Goal: Navigation & Orientation: Find specific page/section

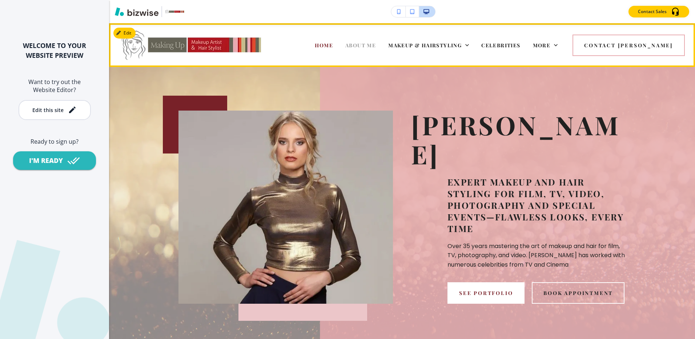
click at [376, 44] on span "ABOUT ME" at bounding box center [360, 45] width 31 height 7
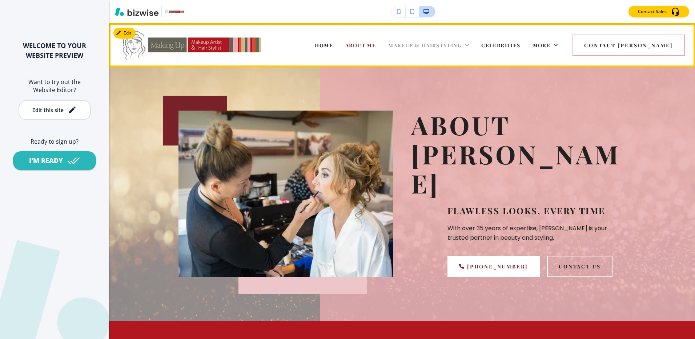
click at [451, 43] on span "MAKEUP & HAIRSTYLING" at bounding box center [424, 45] width 73 height 7
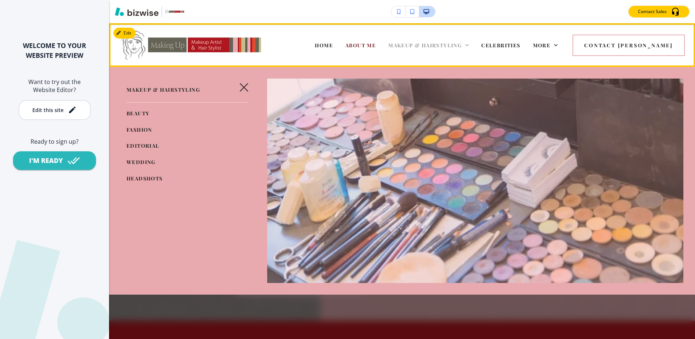
click at [461, 44] on span "MAKEUP & HAIRSTYLING" at bounding box center [424, 45] width 73 height 7
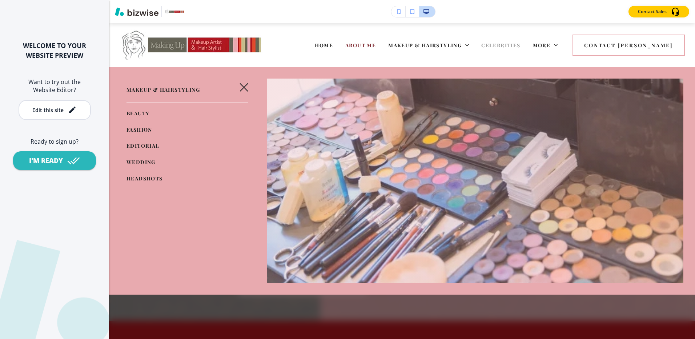
click at [520, 44] on span "CELEBRITIES" at bounding box center [500, 45] width 39 height 7
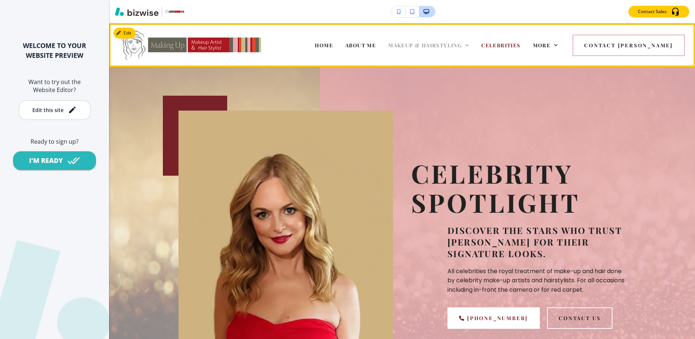
click at [461, 43] on span "MAKEUP & HAIRSTYLING" at bounding box center [424, 45] width 73 height 7
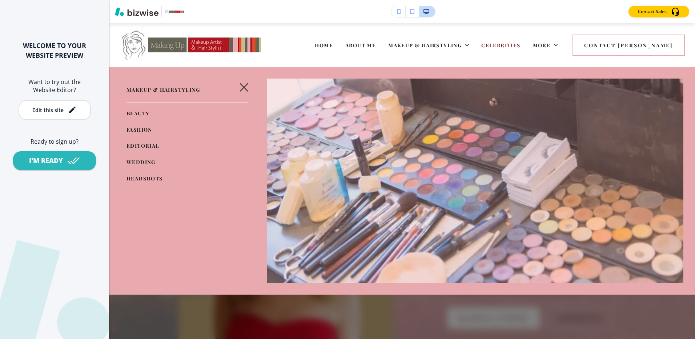
click at [139, 110] on span "BEAUTY" at bounding box center [137, 113] width 23 height 7
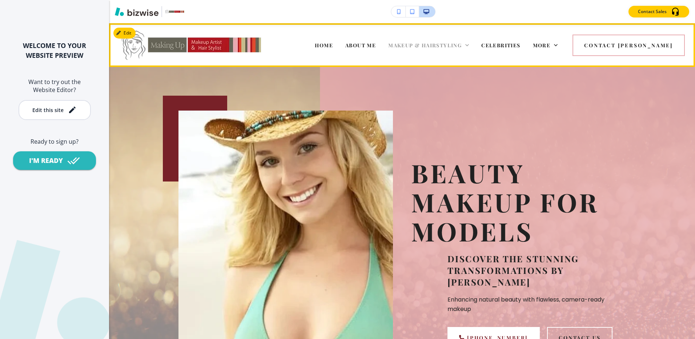
click at [451, 43] on span "MAKEUP & HAIRSTYLING" at bounding box center [424, 45] width 73 height 7
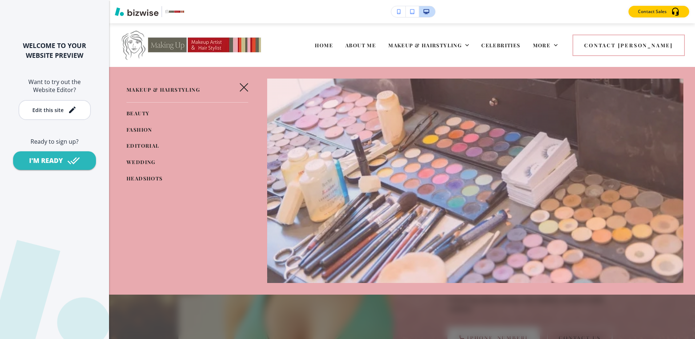
click at [127, 126] on span "FASHION" at bounding box center [139, 129] width 26 height 7
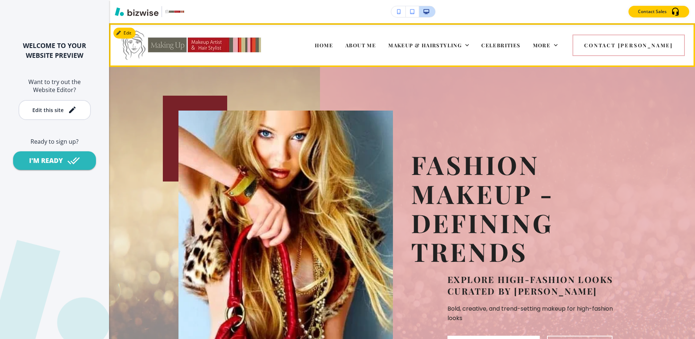
click at [444, 39] on div "MAKEUP & HAIRSTYLING" at bounding box center [428, 45] width 93 height 29
click at [444, 42] on span "MAKEUP & HAIRSTYLING" at bounding box center [424, 45] width 73 height 7
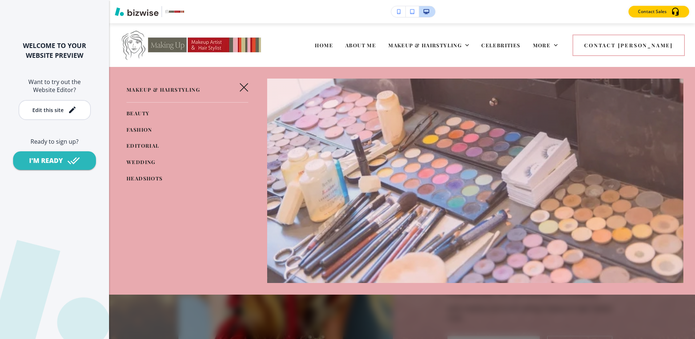
click at [133, 147] on span "EDITORIAL" at bounding box center [142, 145] width 33 height 7
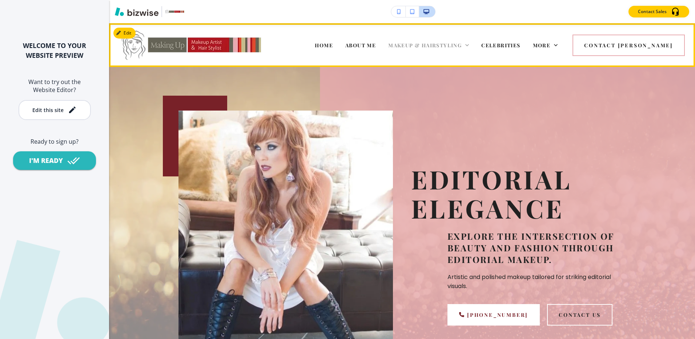
click at [436, 47] on span "MAKEUP & HAIRSTYLING" at bounding box center [424, 45] width 73 height 7
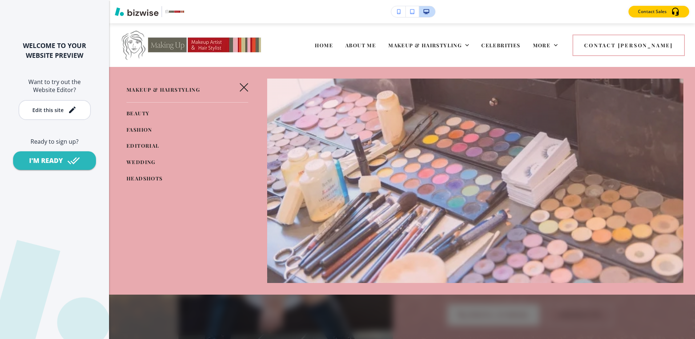
click at [140, 110] on span "BEAUTY" at bounding box center [137, 113] width 23 height 7
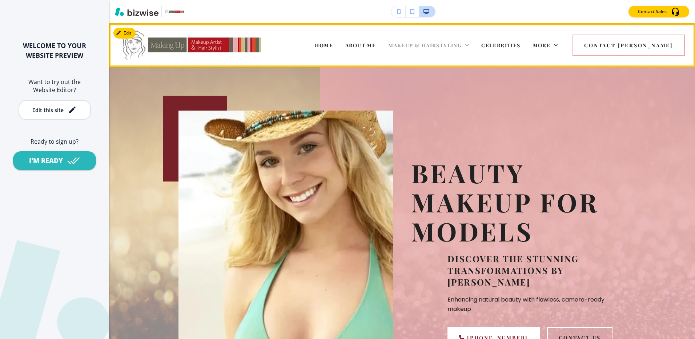
click at [461, 45] on span "MAKEUP & HAIRSTYLING" at bounding box center [424, 45] width 73 height 7
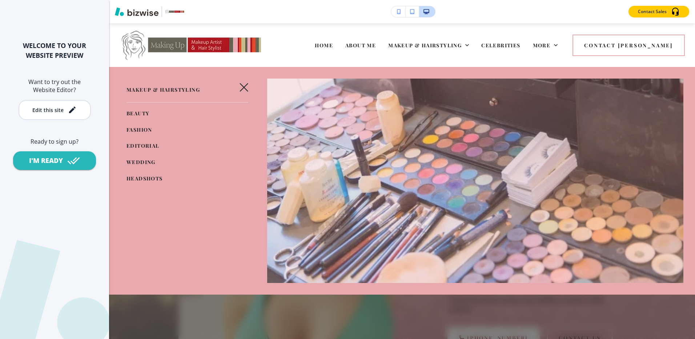
click at [135, 144] on span "EDITORIAL" at bounding box center [142, 145] width 33 height 7
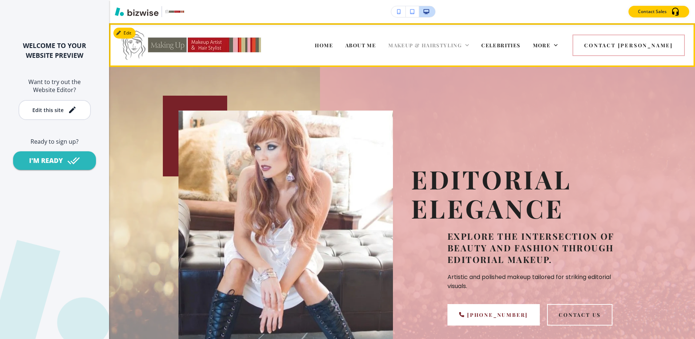
click at [444, 43] on span "MAKEUP & HAIRSTYLING" at bounding box center [424, 45] width 73 height 7
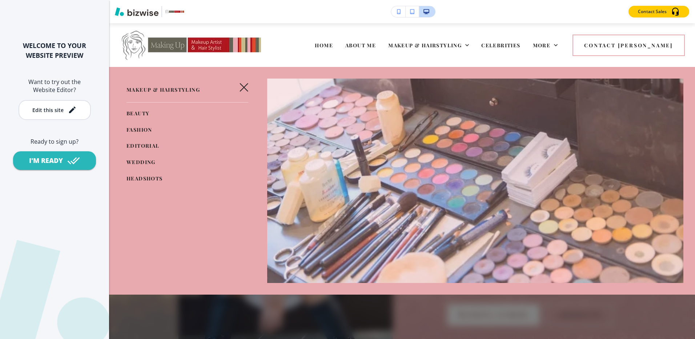
click at [133, 161] on span "WEDDING" at bounding box center [140, 161] width 29 height 7
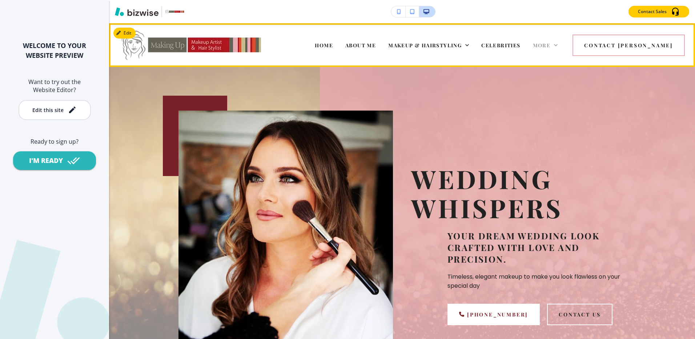
click at [551, 42] on span "More" at bounding box center [542, 45] width 18 height 7
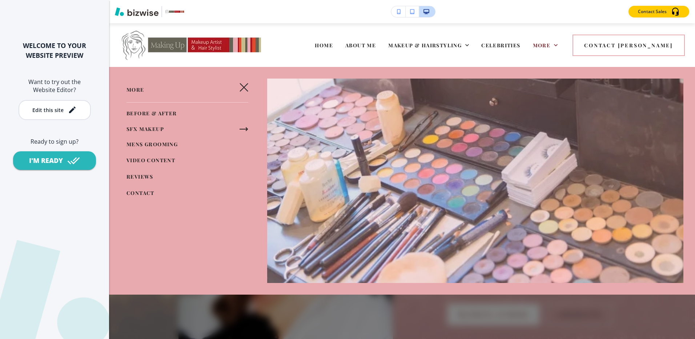
click at [146, 114] on span "BEFORE & AFTER" at bounding box center [151, 113] width 51 height 7
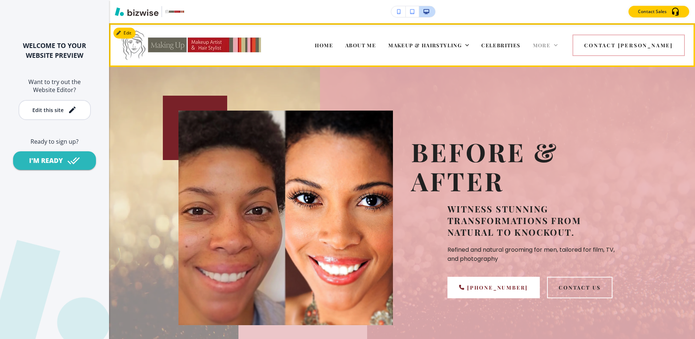
click at [551, 44] on span "More" at bounding box center [542, 45] width 18 height 7
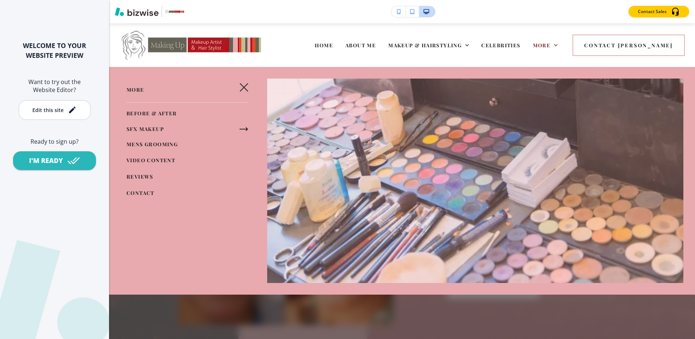
click at [150, 128] on span "SFX MAKEUP" at bounding box center [144, 128] width 37 height 7
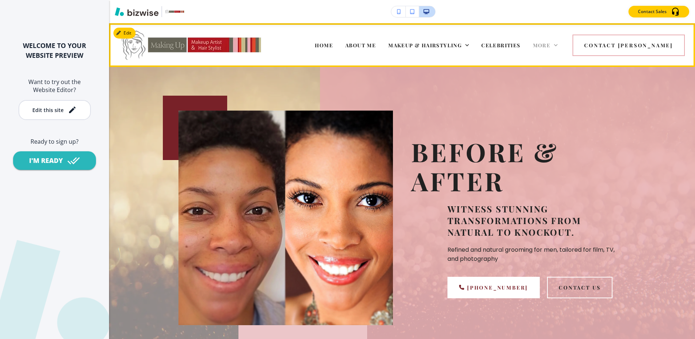
click at [551, 42] on span "More" at bounding box center [542, 45] width 18 height 7
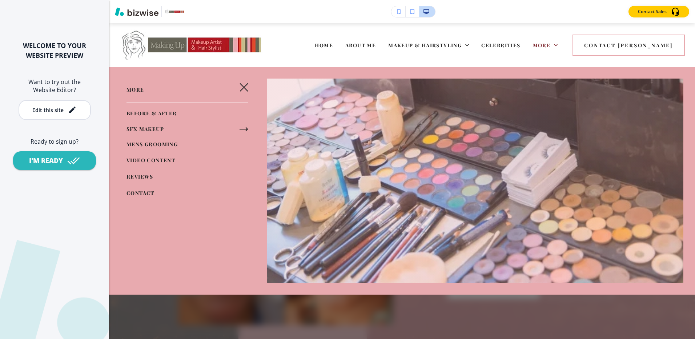
click at [240, 126] on icon "button" at bounding box center [243, 129] width 9 height 9
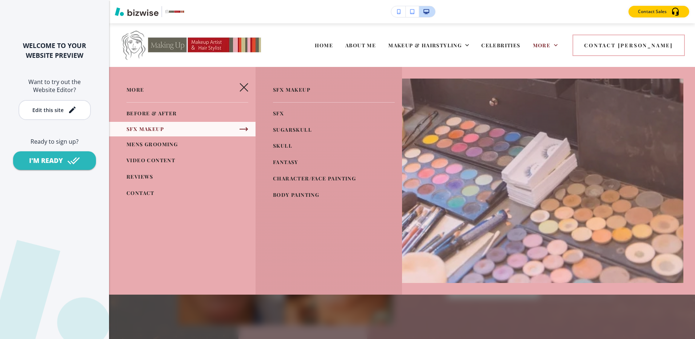
click at [275, 114] on span "SFX" at bounding box center [278, 113] width 11 height 7
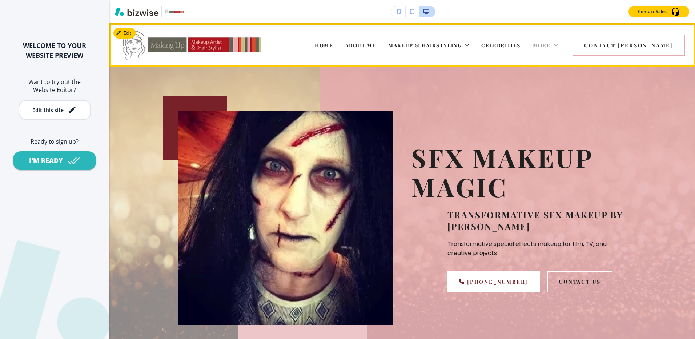
click at [551, 48] on span "More" at bounding box center [542, 45] width 18 height 7
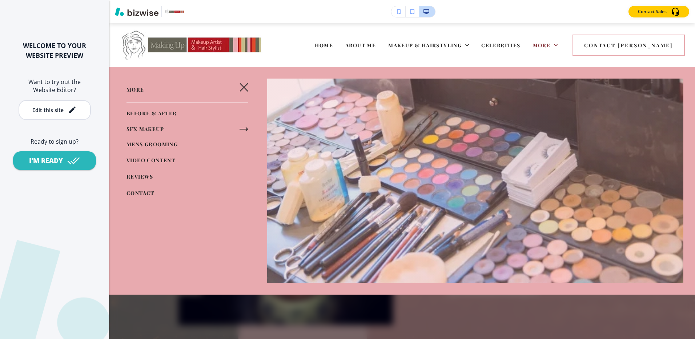
click at [241, 128] on icon "button" at bounding box center [243, 129] width 9 height 9
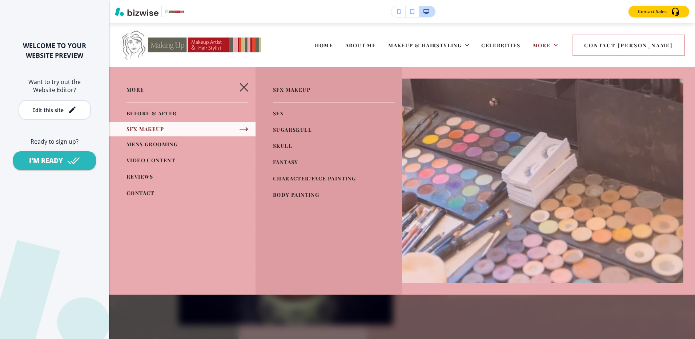
click at [279, 130] on span "SUGARSKULL" at bounding box center [292, 129] width 39 height 7
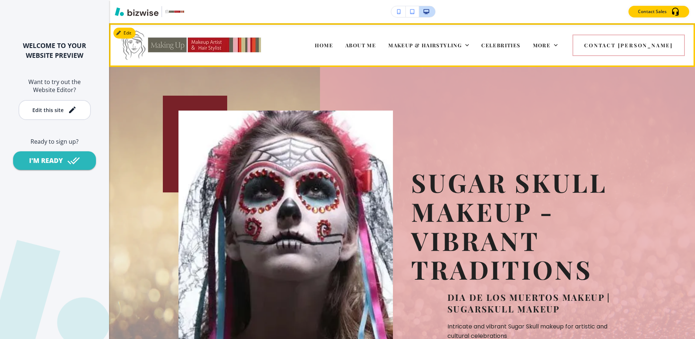
drag, startPoint x: 568, startPoint y: 47, endPoint x: 454, endPoint y: 59, distance: 114.7
click at [551, 47] on span "More" at bounding box center [542, 45] width 18 height 7
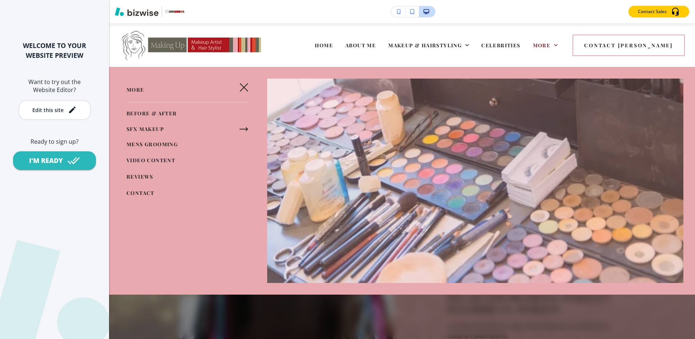
click at [244, 129] on icon "button" at bounding box center [243, 129] width 7 height 0
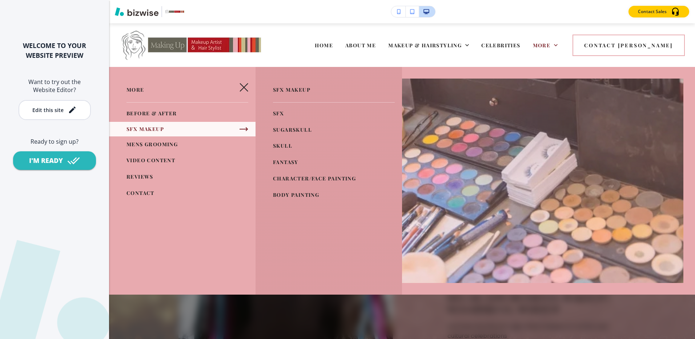
click at [277, 144] on span "SKULL" at bounding box center [282, 145] width 19 height 7
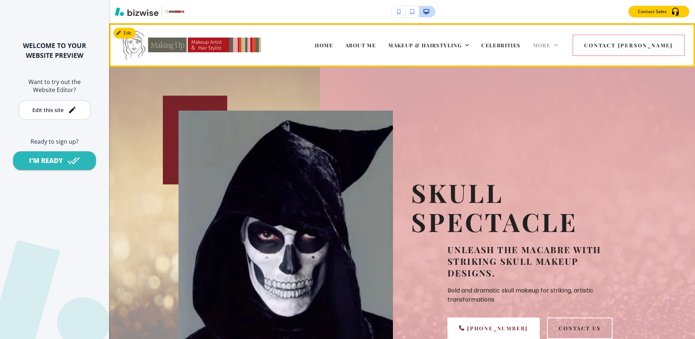
click at [551, 45] on span "More" at bounding box center [542, 45] width 18 height 7
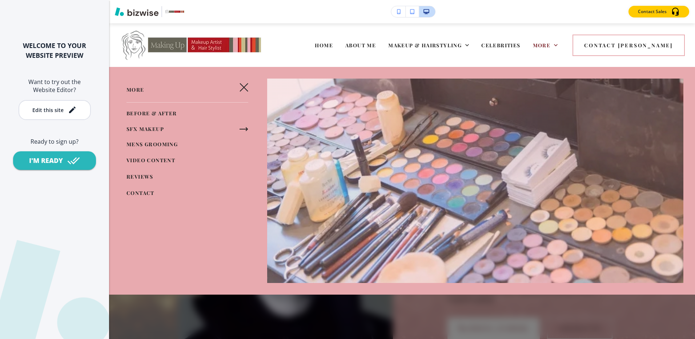
click at [241, 125] on icon "button" at bounding box center [243, 129] width 9 height 9
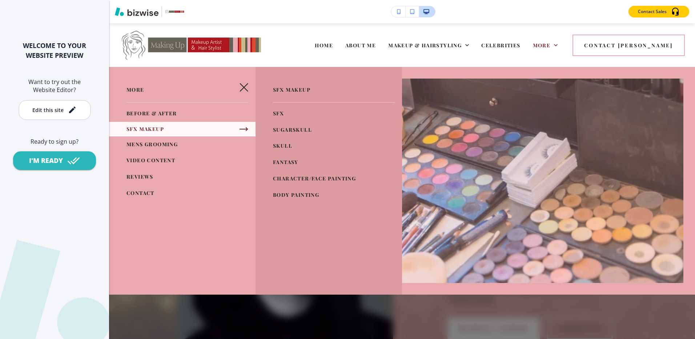
click at [274, 162] on span "FANTASY" at bounding box center [285, 161] width 25 height 7
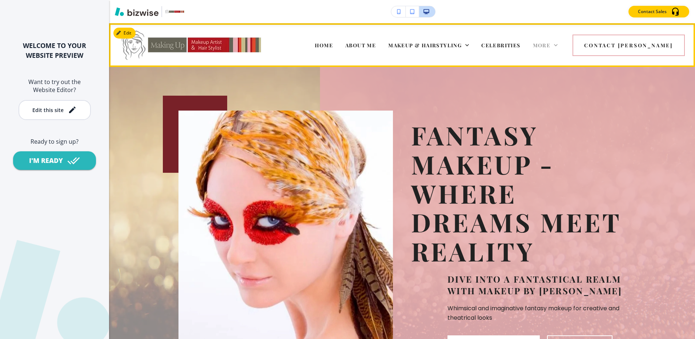
click at [551, 44] on span "More" at bounding box center [542, 45] width 18 height 7
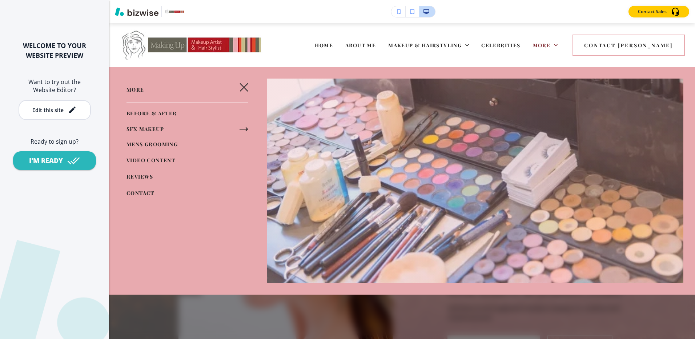
click at [245, 128] on icon "button" at bounding box center [243, 129] width 9 height 9
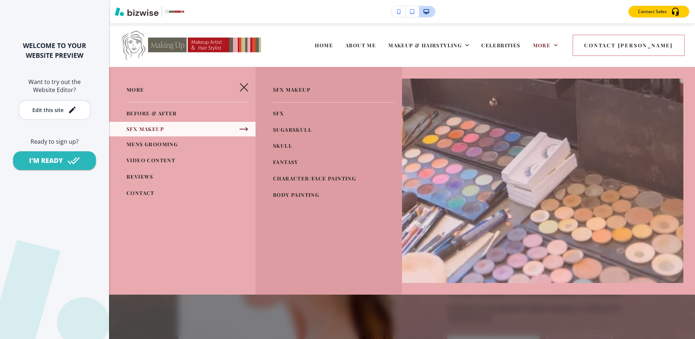
click at [289, 177] on span "CHARACTER/FACE PAINTING" at bounding box center [314, 178] width 83 height 7
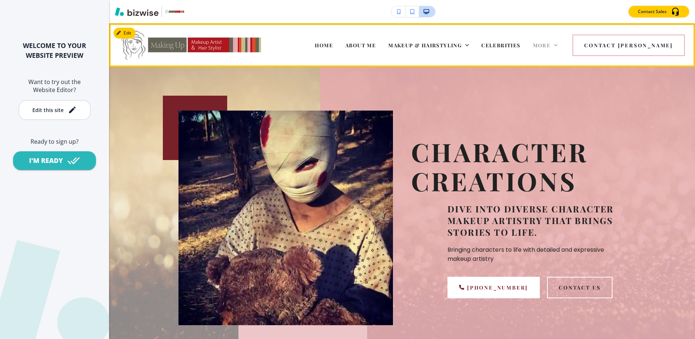
click at [551, 43] on span "More" at bounding box center [542, 45] width 18 height 7
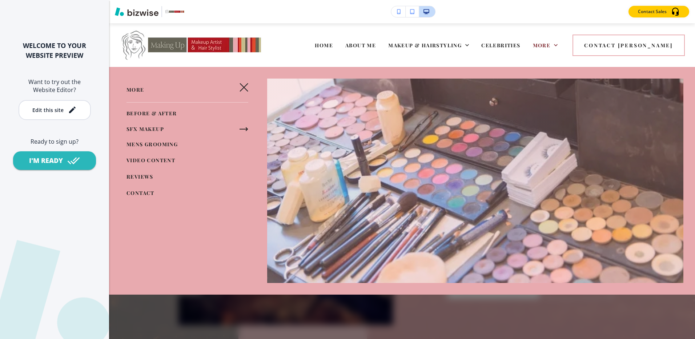
click at [154, 145] on span "MENS GROOMING" at bounding box center [151, 144] width 51 height 7
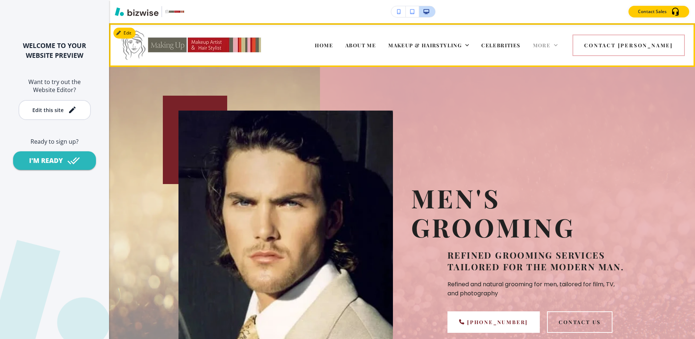
click at [551, 42] on span "More" at bounding box center [542, 45] width 18 height 7
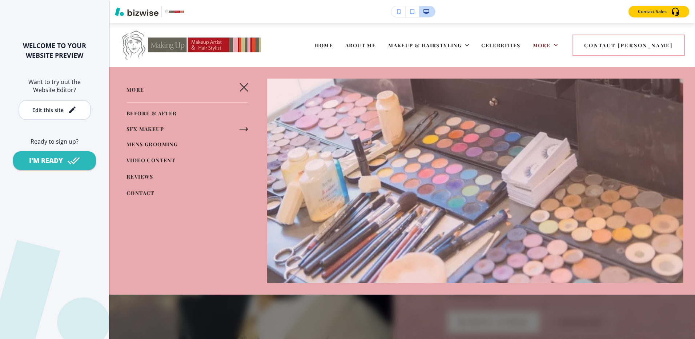
click at [242, 126] on icon "button" at bounding box center [243, 129] width 9 height 9
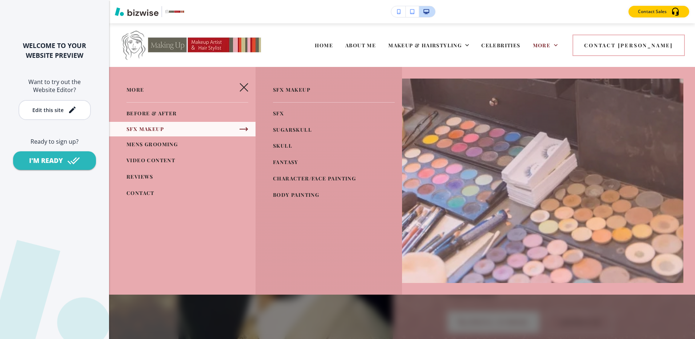
click at [299, 191] on span "BODY PAINTING" at bounding box center [296, 194] width 46 height 7
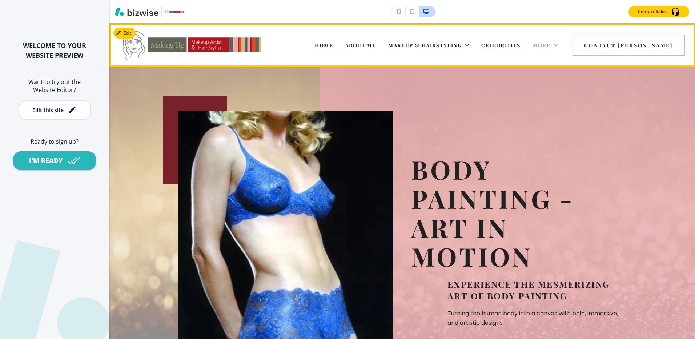
click at [551, 45] on span "More" at bounding box center [542, 45] width 18 height 7
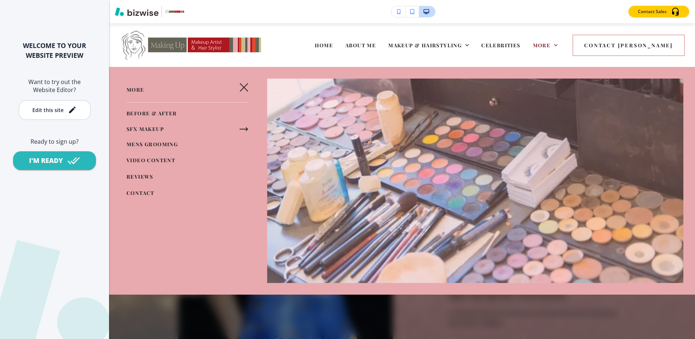
click at [154, 160] on span "VIDEO CONTENT" at bounding box center [150, 160] width 49 height 7
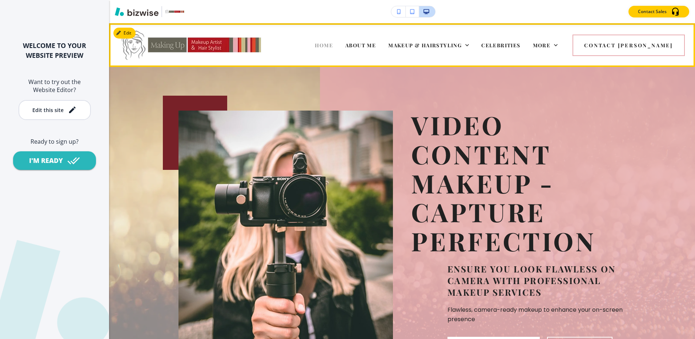
click at [333, 45] on span "HOME" at bounding box center [324, 45] width 18 height 7
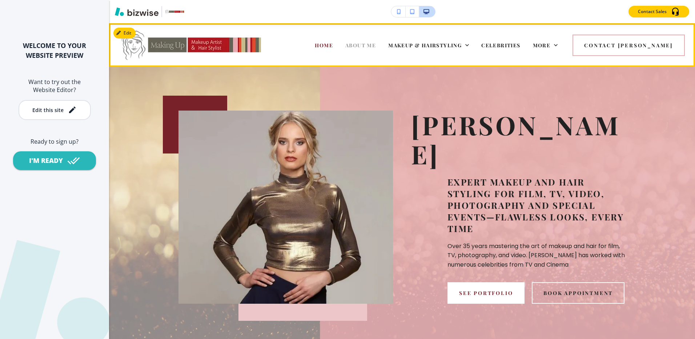
click at [376, 45] on span "ABOUT ME" at bounding box center [360, 45] width 31 height 7
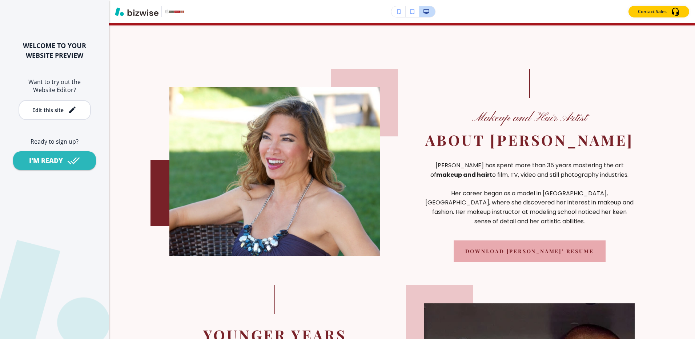
scroll to position [327, 0]
